Goal: Entertainment & Leisure: Consume media (video, audio)

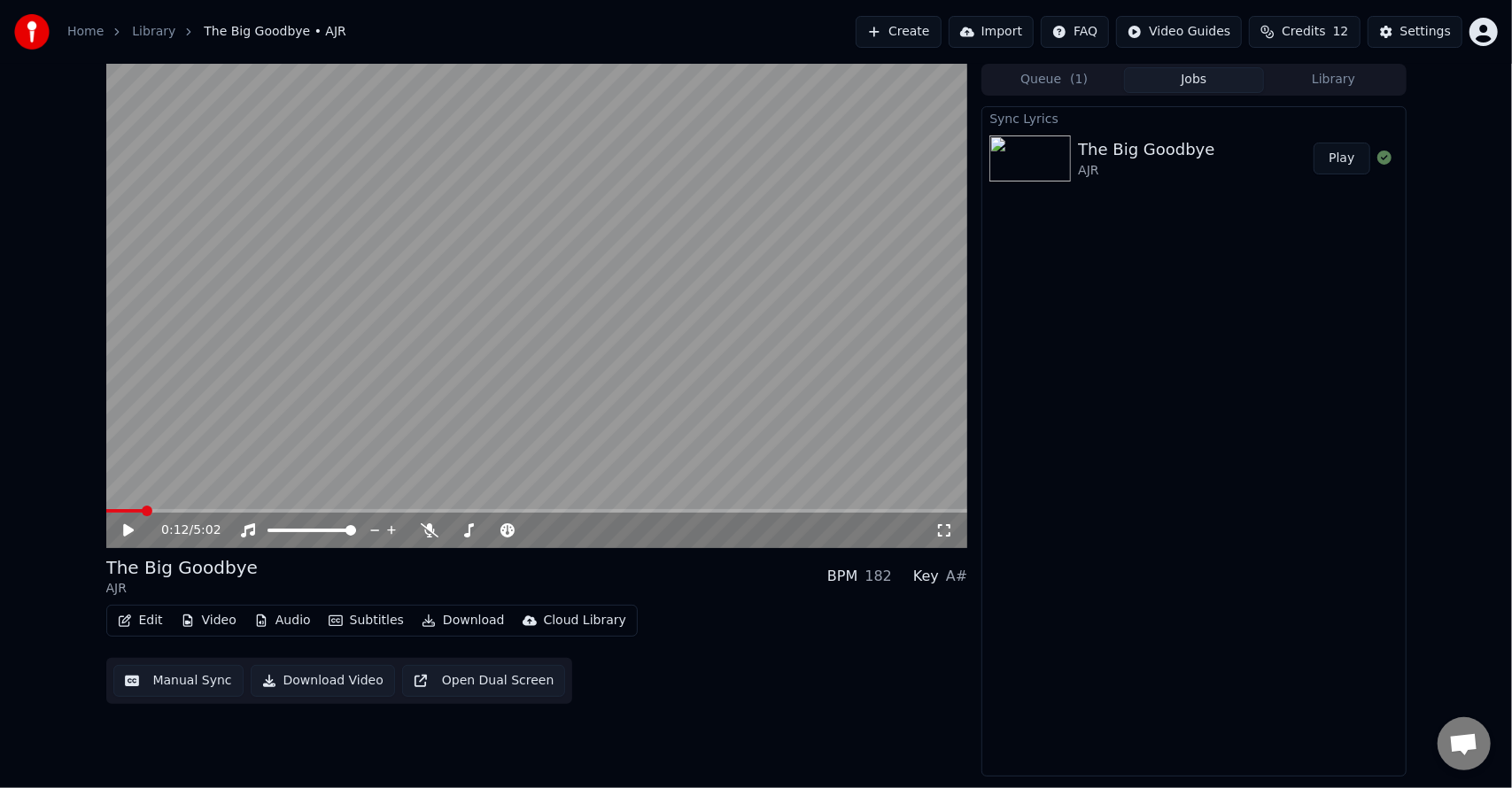
click at [470, 424] on video at bounding box center [537, 306] width 862 height 485
click at [425, 524] on icon at bounding box center [430, 530] width 17 height 15
click at [484, 504] on video at bounding box center [537, 306] width 862 height 485
click at [486, 508] on video at bounding box center [537, 306] width 862 height 485
click at [247, 532] on icon at bounding box center [248, 530] width 17 height 15
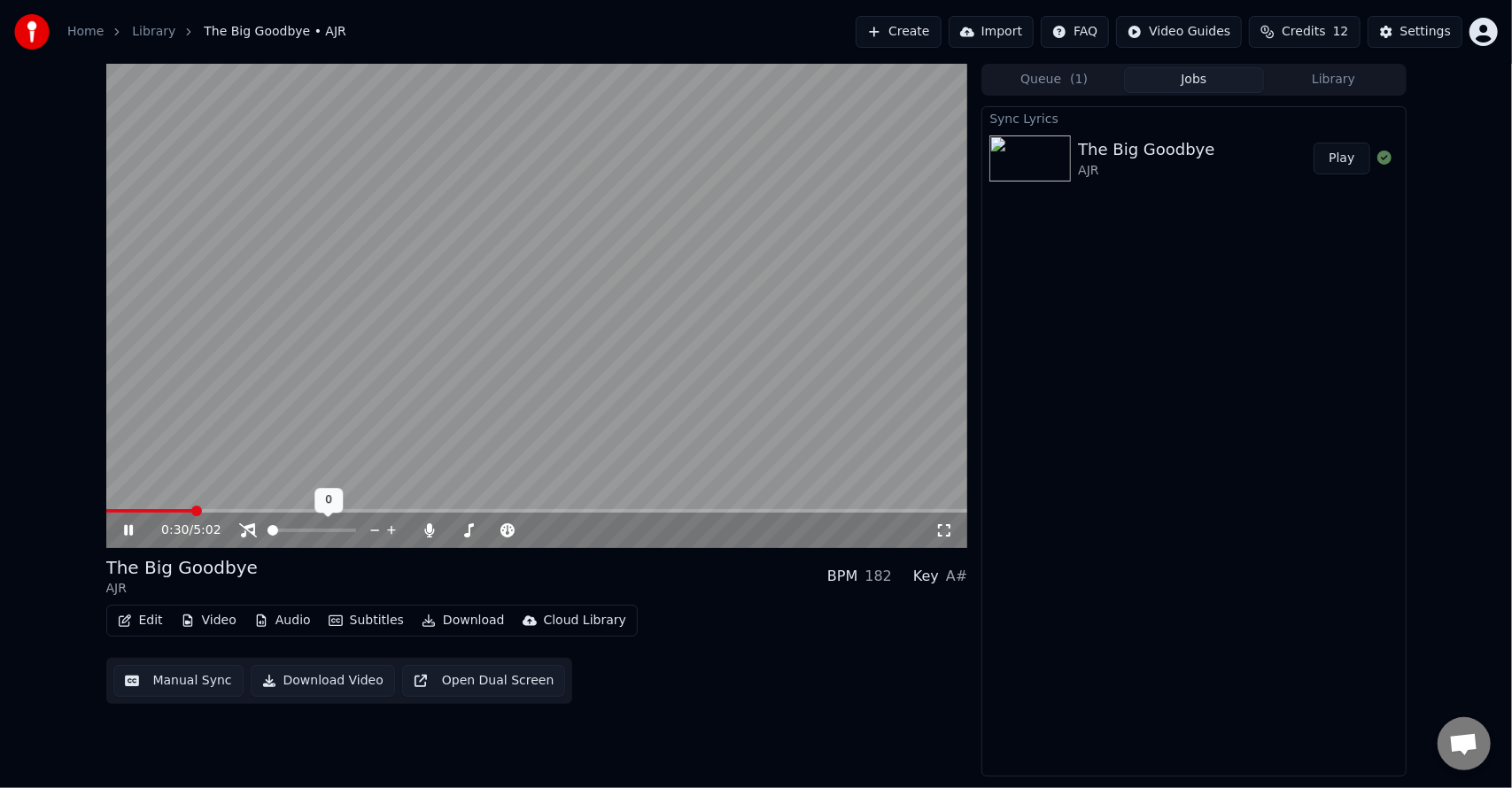
click at [247, 532] on icon at bounding box center [248, 530] width 17 height 15
click at [218, 464] on video at bounding box center [537, 306] width 862 height 485
click at [107, 516] on span at bounding box center [112, 510] width 11 height 11
click at [110, 529] on div "0:00 / 5:02" at bounding box center [537, 530] width 862 height 36
click at [122, 528] on icon at bounding box center [141, 530] width 42 height 15
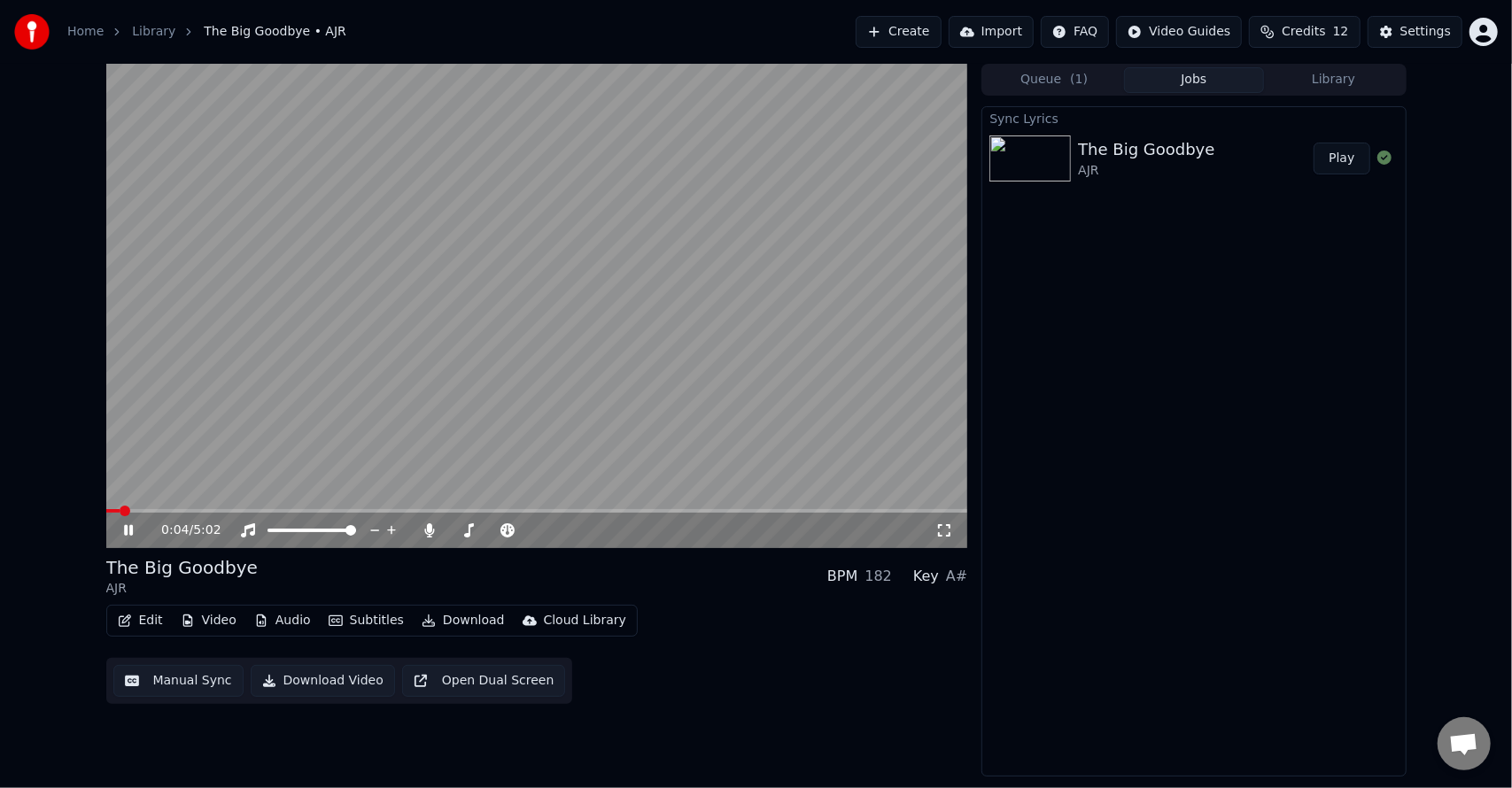
click at [140, 505] on video at bounding box center [537, 306] width 862 height 485
click at [141, 509] on span at bounding box center [537, 511] width 862 height 4
click at [122, 535] on icon at bounding box center [141, 530] width 42 height 15
click at [466, 526] on icon at bounding box center [468, 530] width 17 height 15
click at [488, 532] on span at bounding box center [488, 530] width 0 height 4
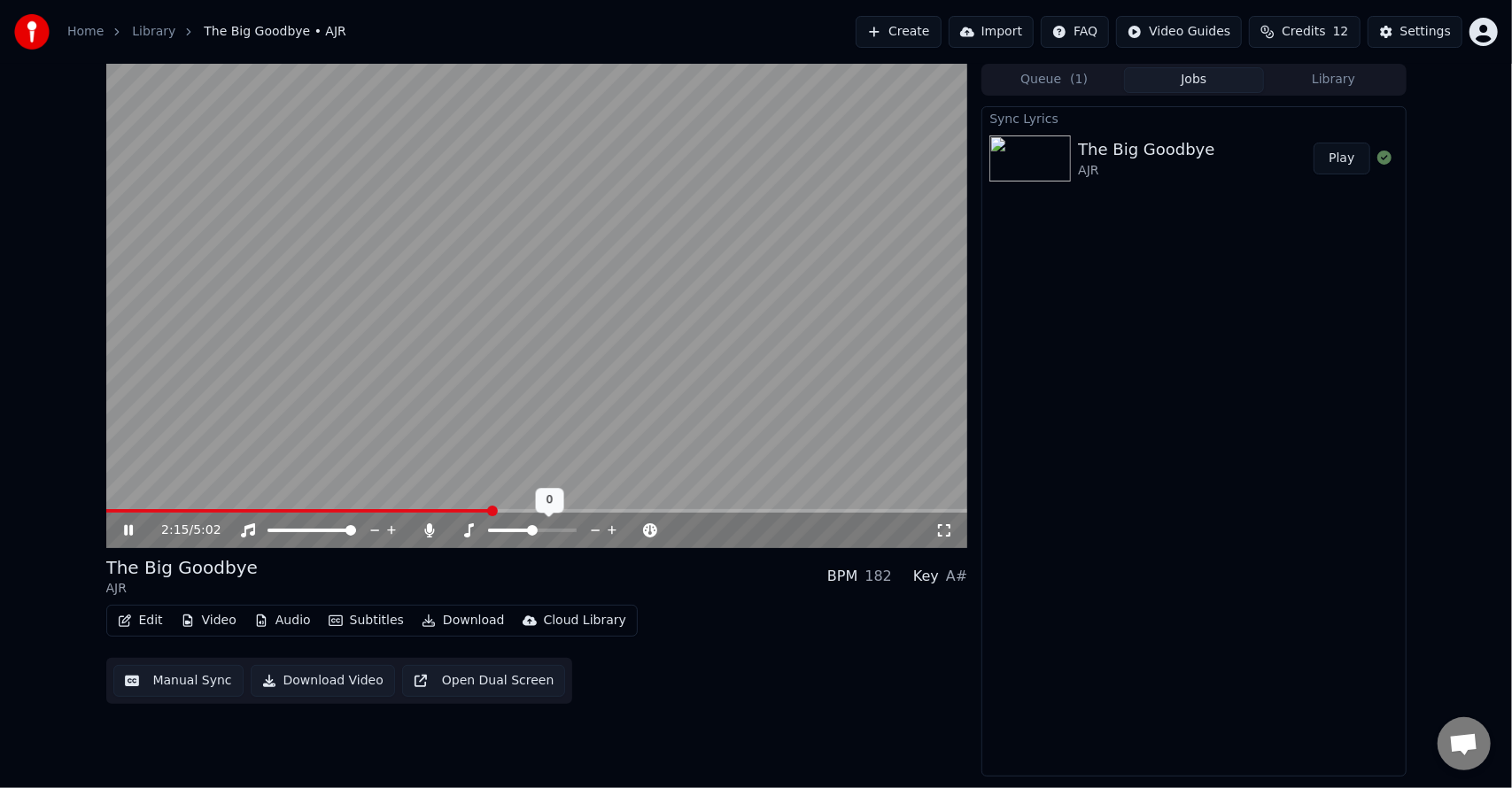
click at [535, 533] on span at bounding box center [531, 530] width 11 height 11
click at [434, 530] on icon at bounding box center [430, 530] width 10 height 15
click at [429, 527] on icon at bounding box center [430, 530] width 17 height 15
click at [429, 527] on icon at bounding box center [430, 530] width 10 height 15
